Goal: Task Accomplishment & Management: Use online tool/utility

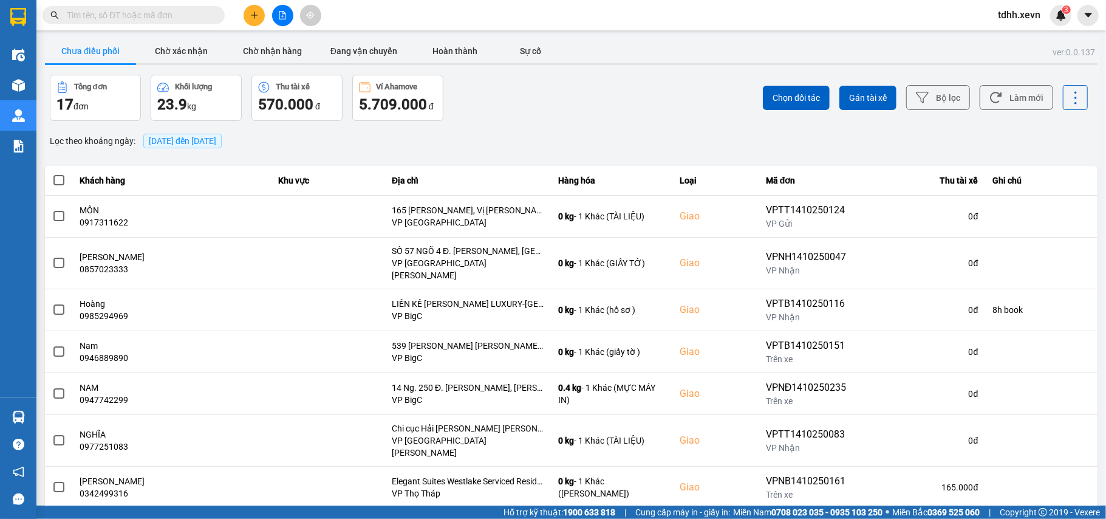
click at [78, 15] on input "text" at bounding box center [138, 15] width 143 height 13
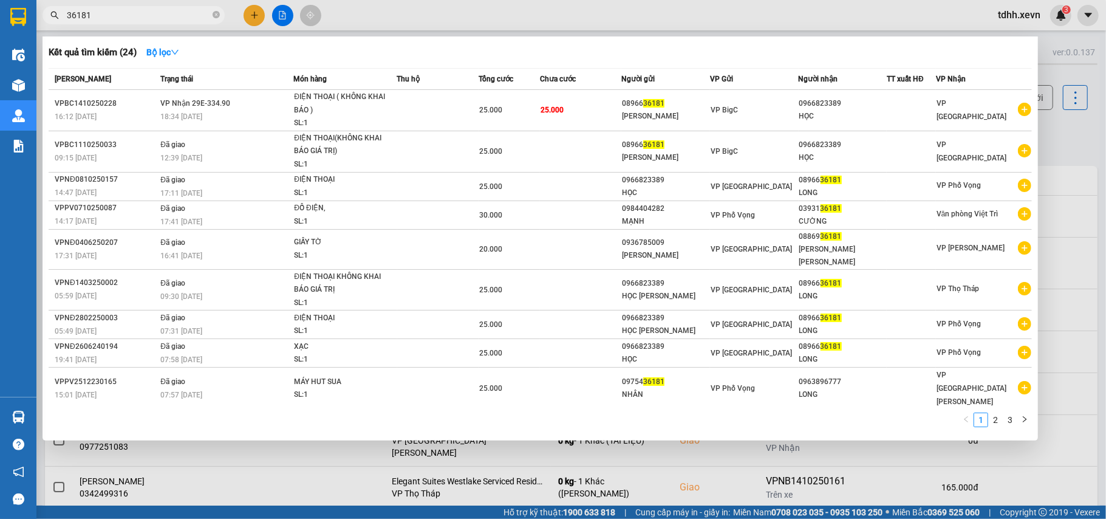
click at [101, 15] on input "36181" at bounding box center [138, 15] width 143 height 13
paste input "0906279625"
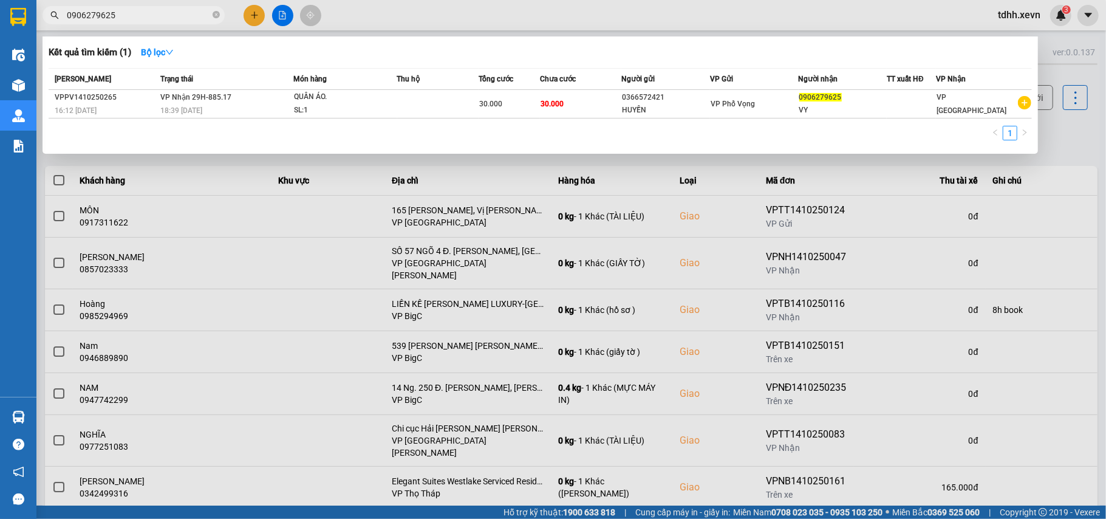
click at [124, 15] on input "0906279625" at bounding box center [138, 15] width 143 height 13
paste input "85321234"
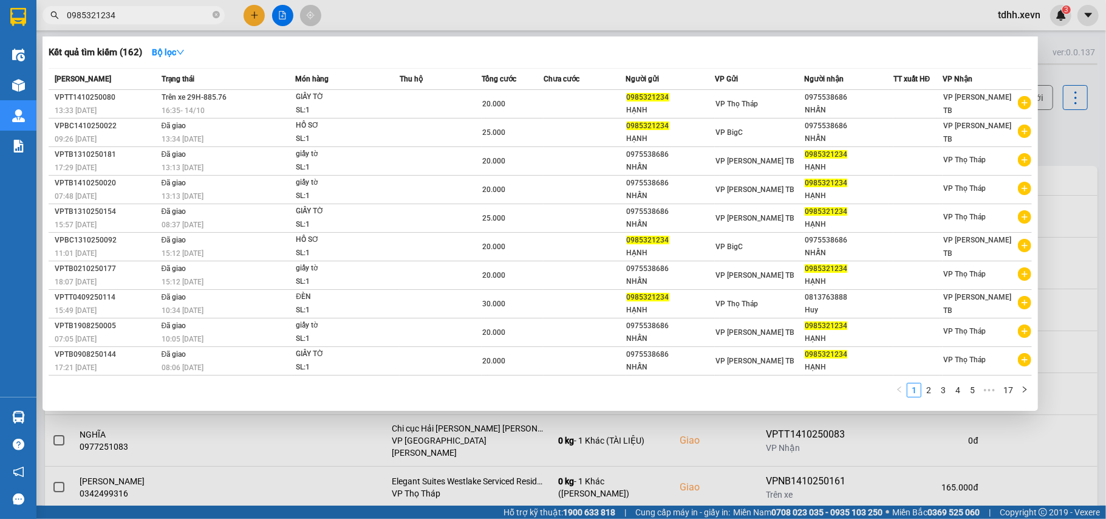
click at [1061, 137] on div at bounding box center [553, 259] width 1106 height 519
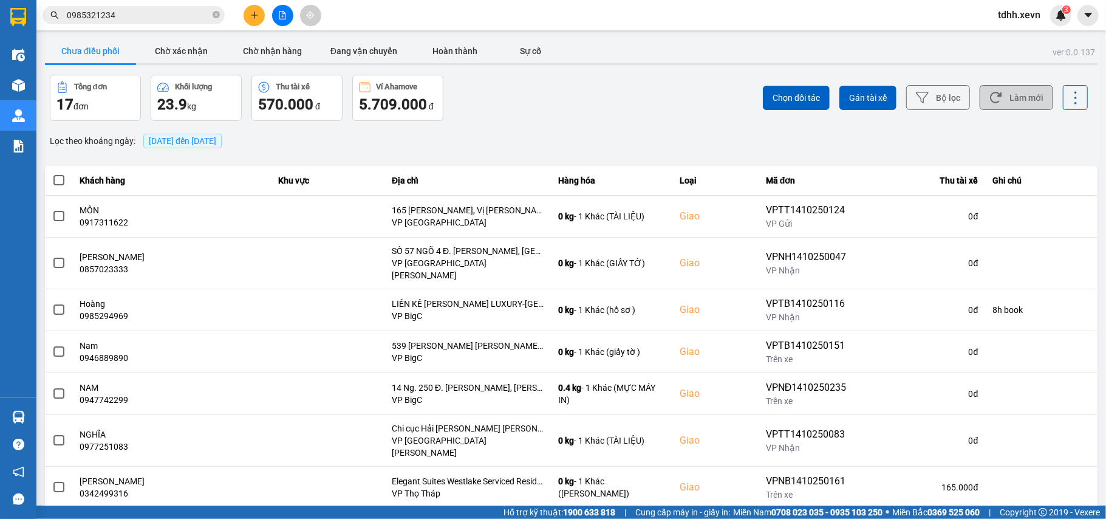
click at [1026, 98] on button "Làm mới" at bounding box center [1016, 97] width 73 height 25
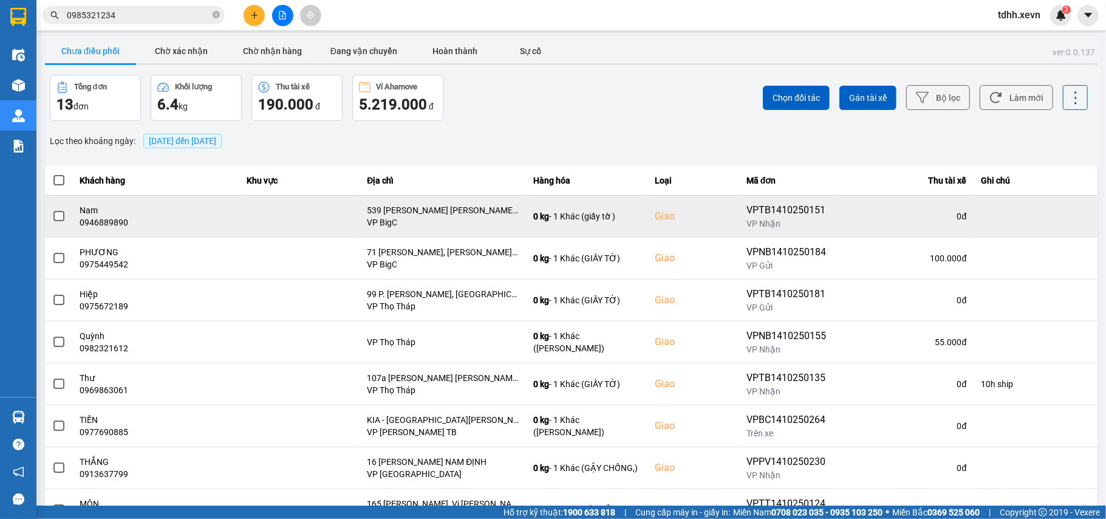
click at [97, 225] on div "0946889890" at bounding box center [156, 222] width 152 height 12
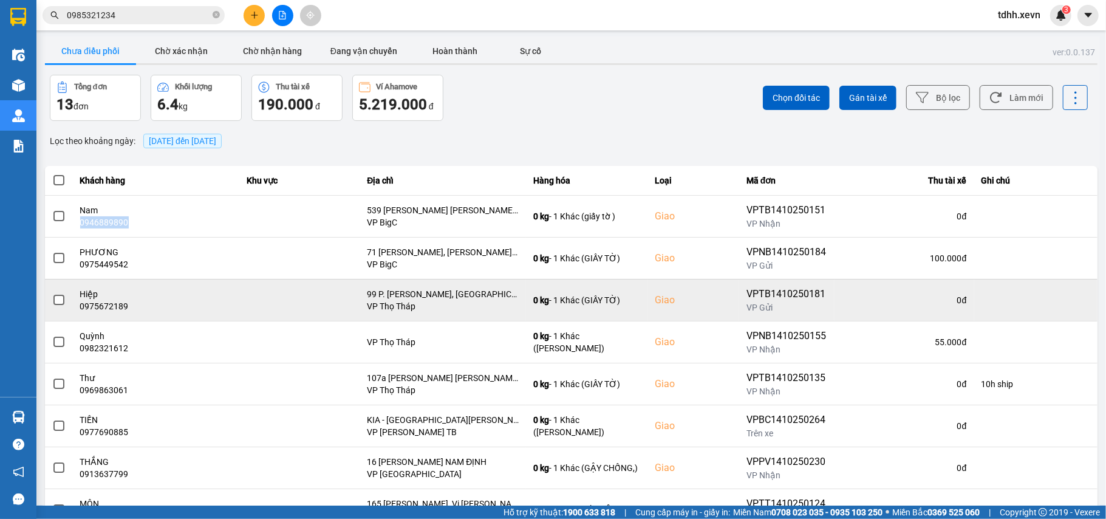
copy div "0946889890"
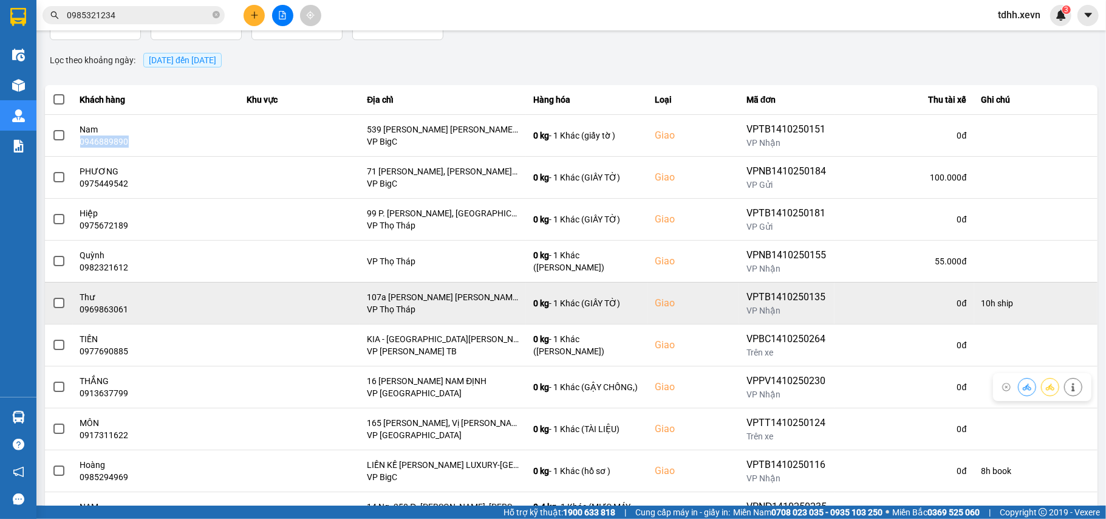
scroll to position [139, 0]
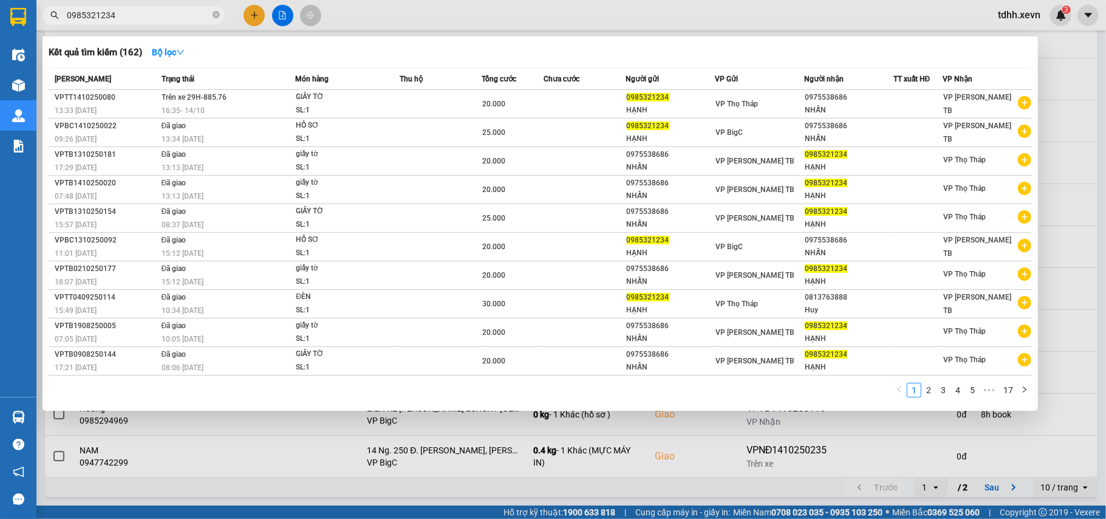
click at [145, 18] on input "0985321234" at bounding box center [138, 15] width 143 height 13
paste input "819559262"
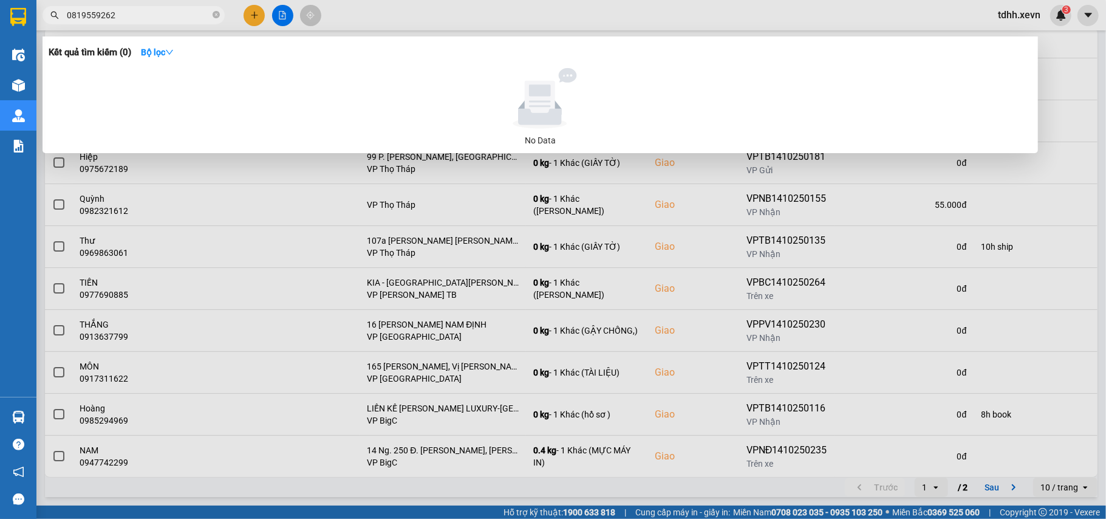
click at [115, 18] on input "0819559262" at bounding box center [138, 15] width 143 height 13
paste input "0355528796"
click at [115, 18] on input "08195592620355528796" at bounding box center [138, 15] width 143 height 13
paste input "text"
click at [115, 18] on input "0355528796" at bounding box center [138, 15] width 143 height 13
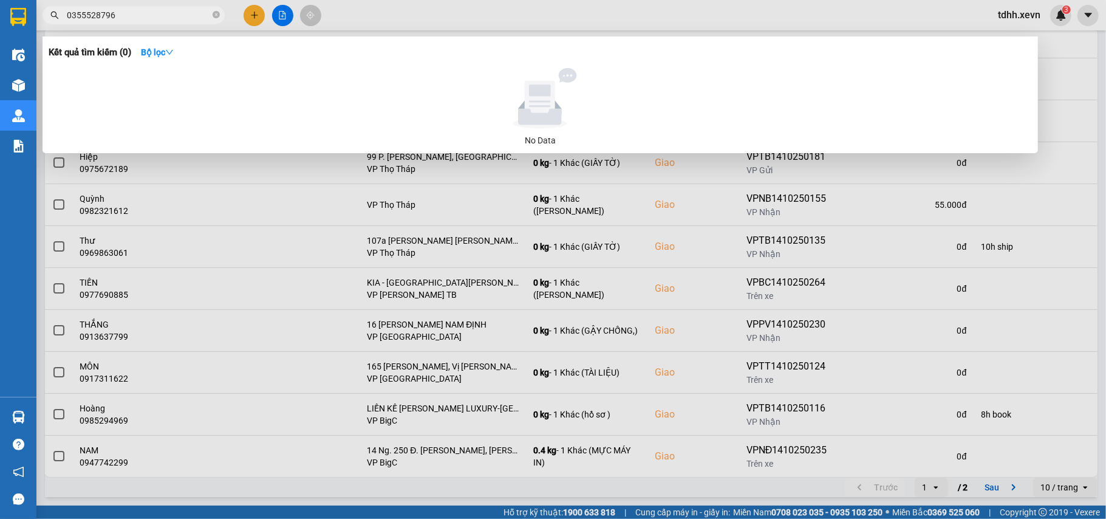
click at [115, 18] on input "0355528796" at bounding box center [138, 15] width 143 height 13
paste input "906279625"
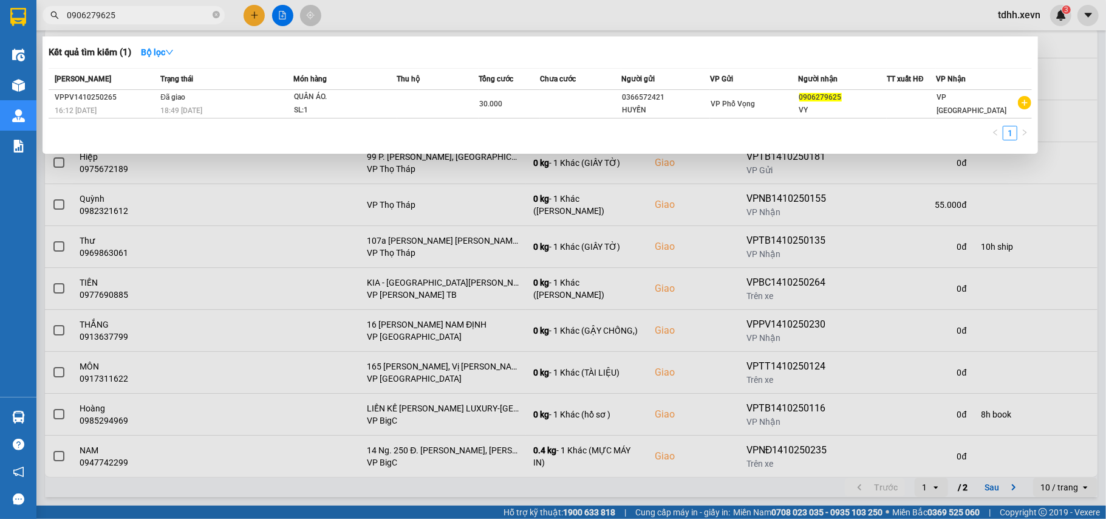
drag, startPoint x: 1079, startPoint y: 59, endPoint x: 1076, endPoint y: 90, distance: 31.1
click at [1079, 60] on div at bounding box center [553, 259] width 1106 height 519
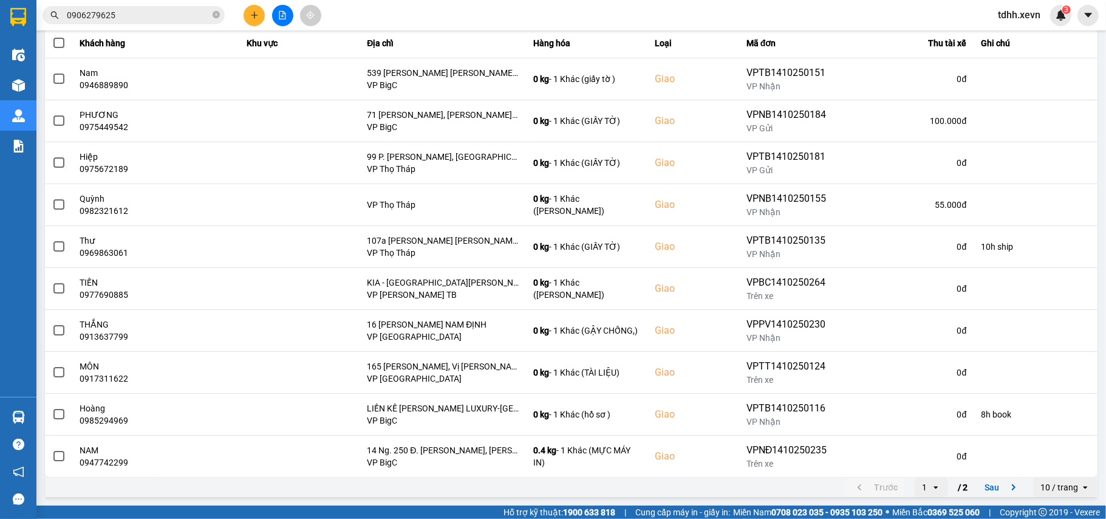
scroll to position [0, 0]
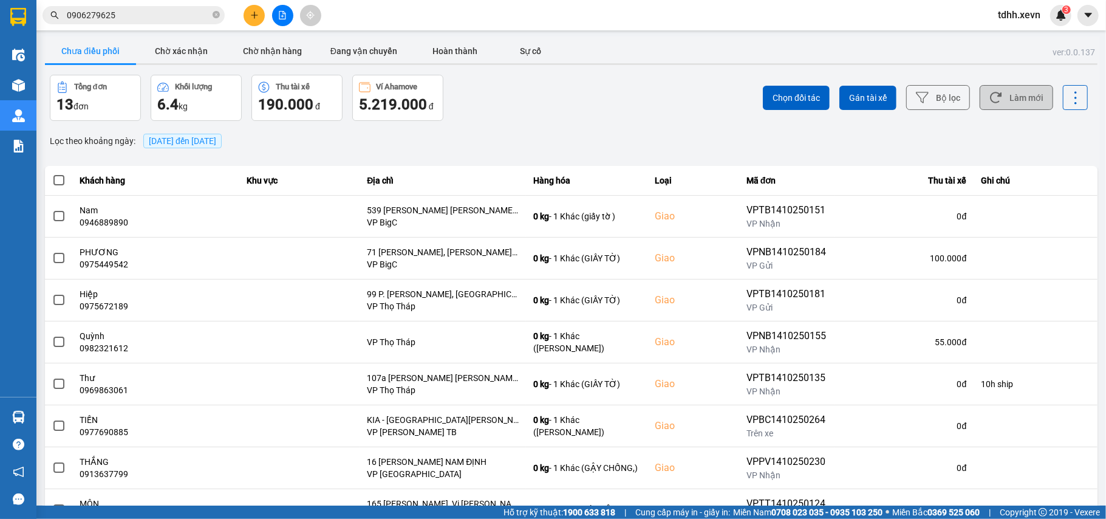
click at [1018, 86] on button "Làm mới" at bounding box center [1016, 97] width 73 height 25
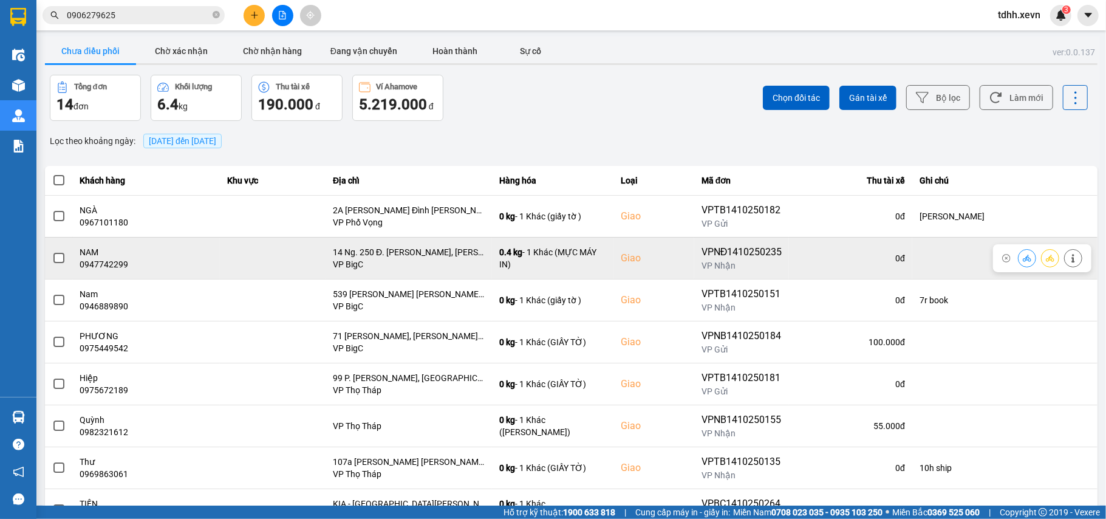
click at [120, 261] on div "0947742299" at bounding box center [146, 264] width 132 height 12
drag, startPoint x: 120, startPoint y: 261, endPoint x: 124, endPoint y: 270, distance: 10.1
click at [120, 261] on div "0947742299" at bounding box center [146, 264] width 132 height 12
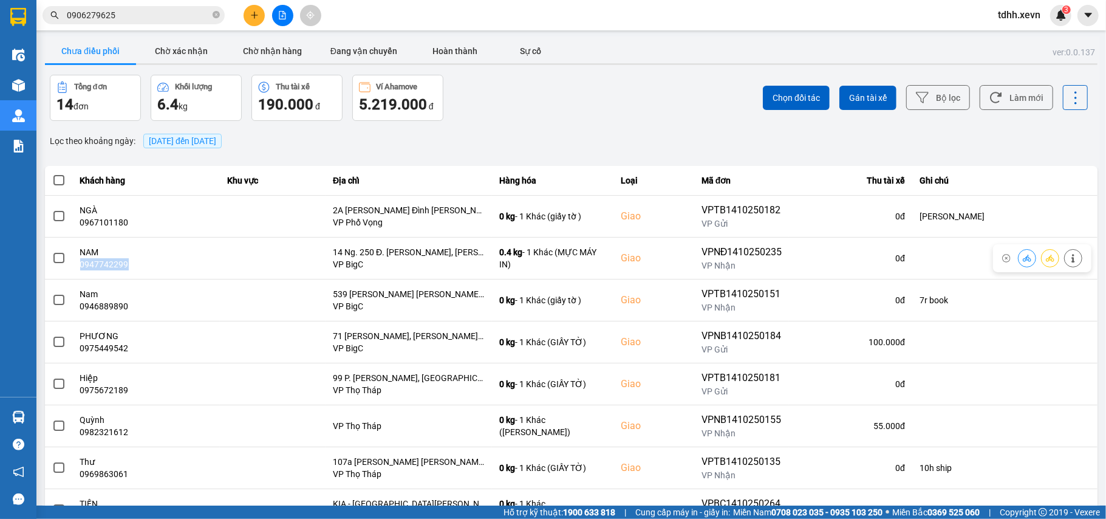
copy div "0947742299"
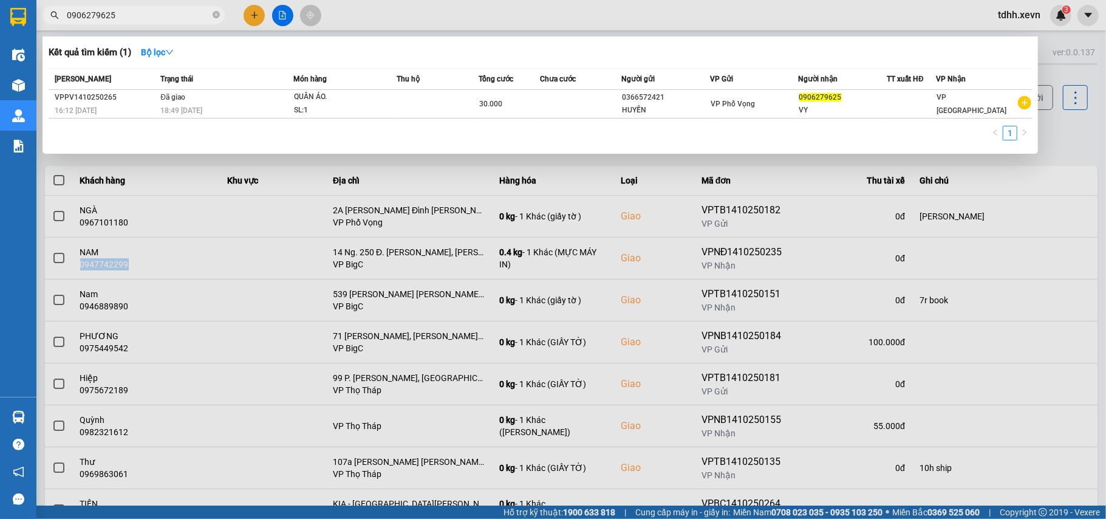
click at [121, 20] on input "0906279625" at bounding box center [138, 15] width 143 height 13
paste input "66789197"
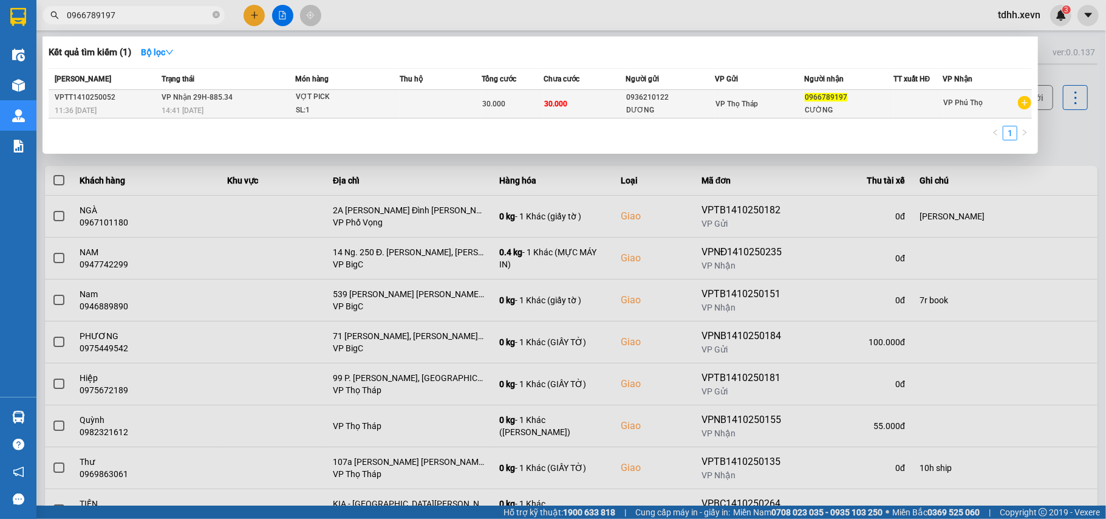
click at [606, 102] on td "30.000" at bounding box center [584, 104] width 82 height 29
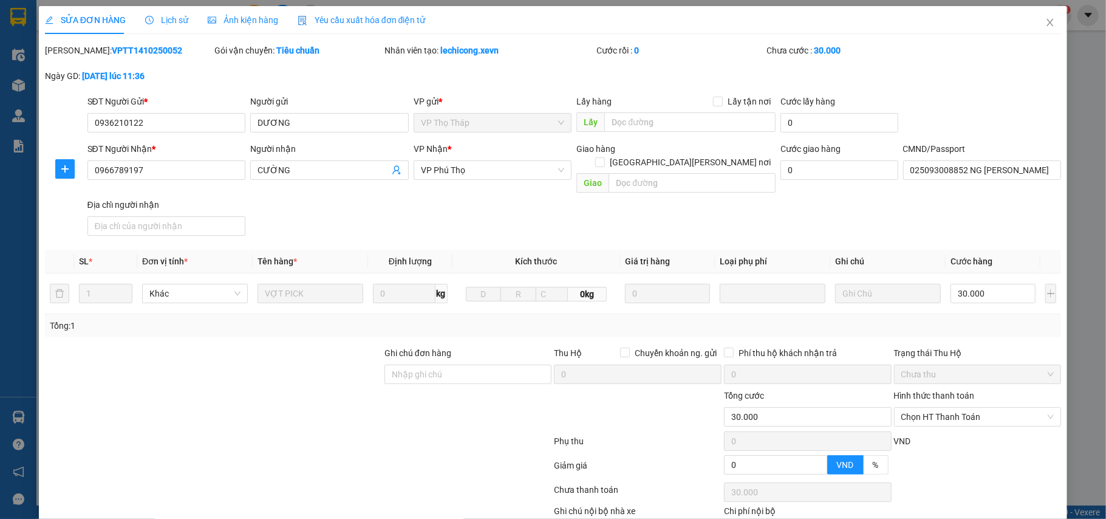
click at [174, 26] on div "Lịch sử" at bounding box center [166, 19] width 43 height 13
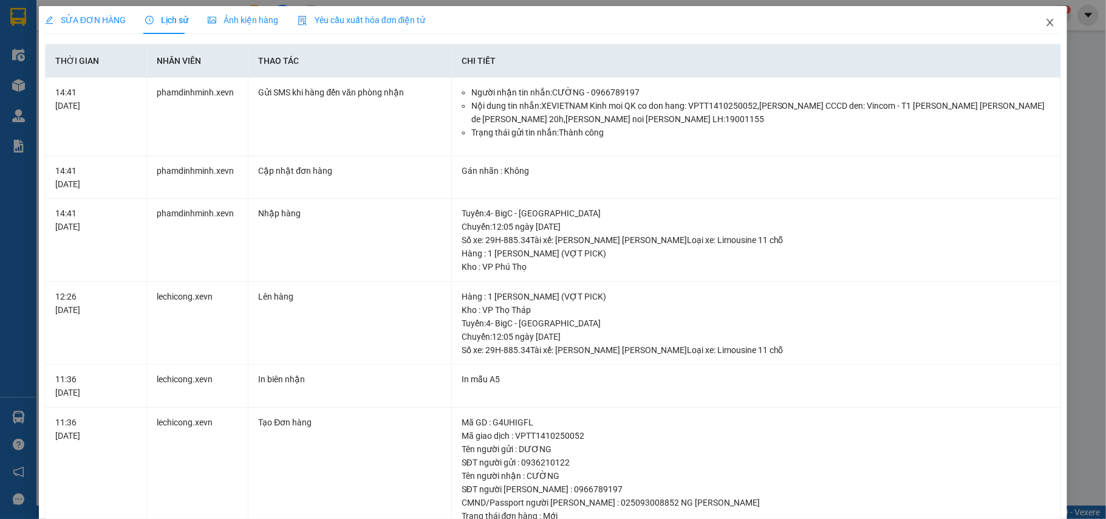
click at [1037, 28] on span "Close" at bounding box center [1050, 23] width 34 height 34
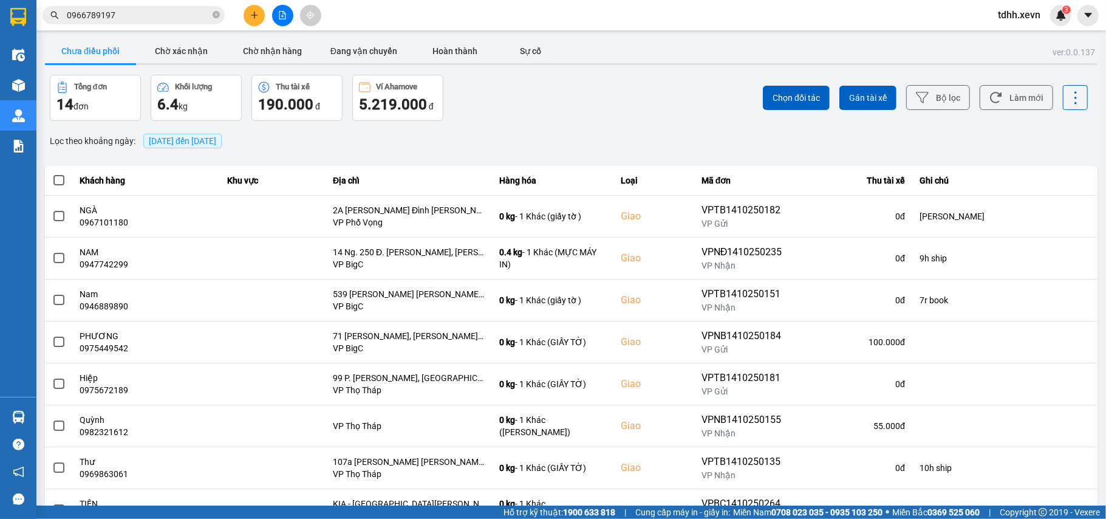
click at [143, 15] on input "0966789197" at bounding box center [138, 15] width 143 height 13
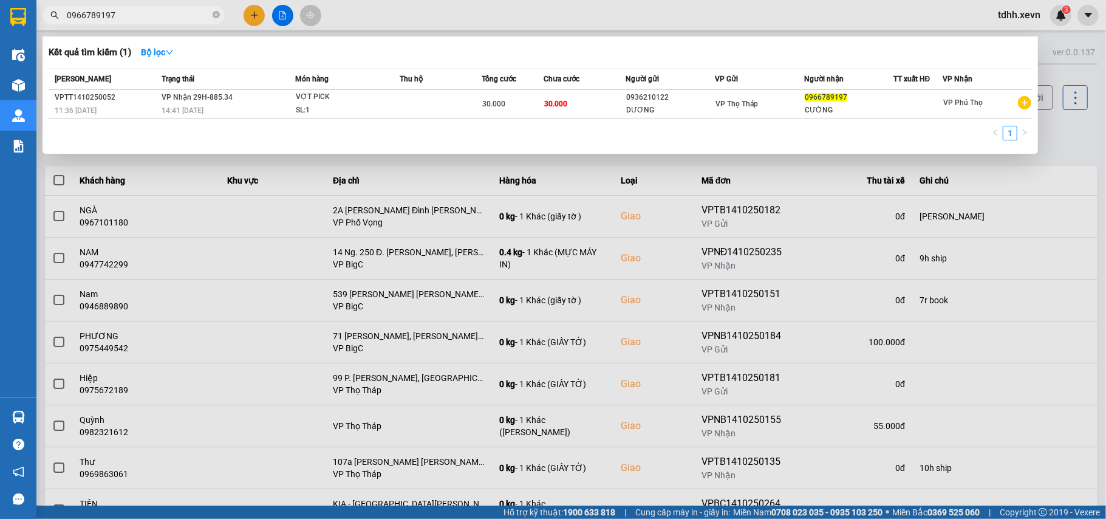
click at [112, 18] on input "0966789197" at bounding box center [138, 15] width 143 height 13
paste input "856969195"
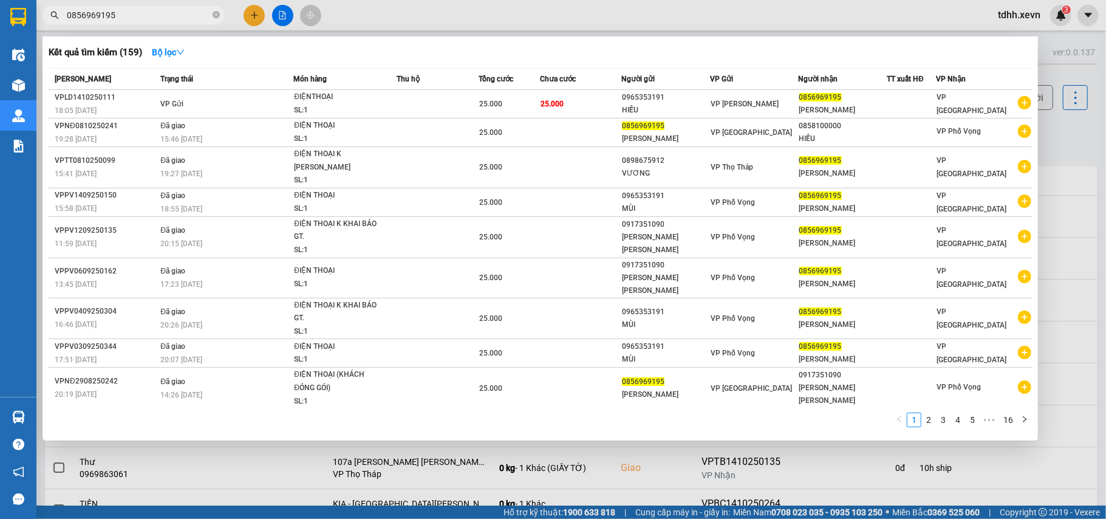
click at [120, 18] on input "0856969195" at bounding box center [138, 15] width 143 height 13
paste input "913256289"
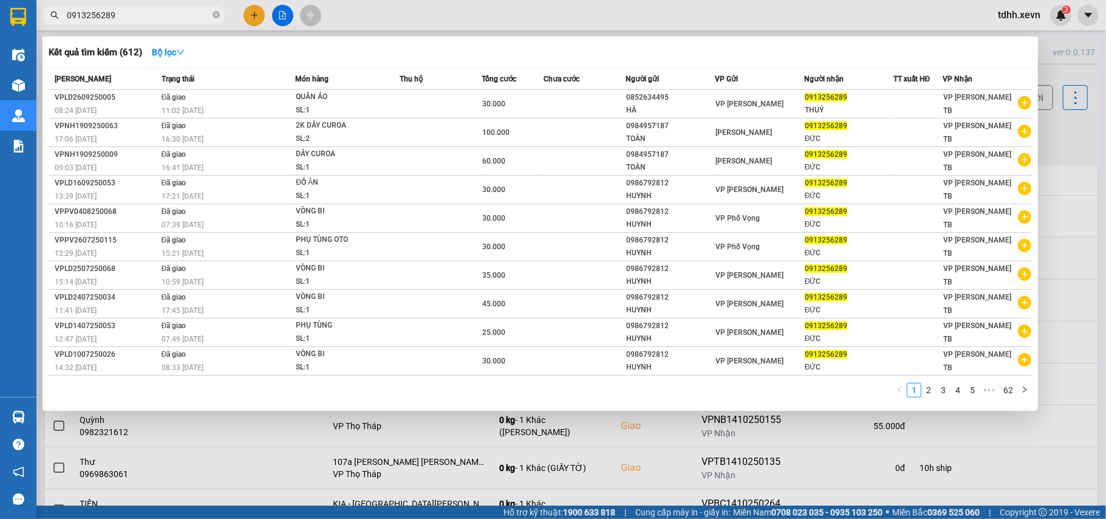
type input "0913256289"
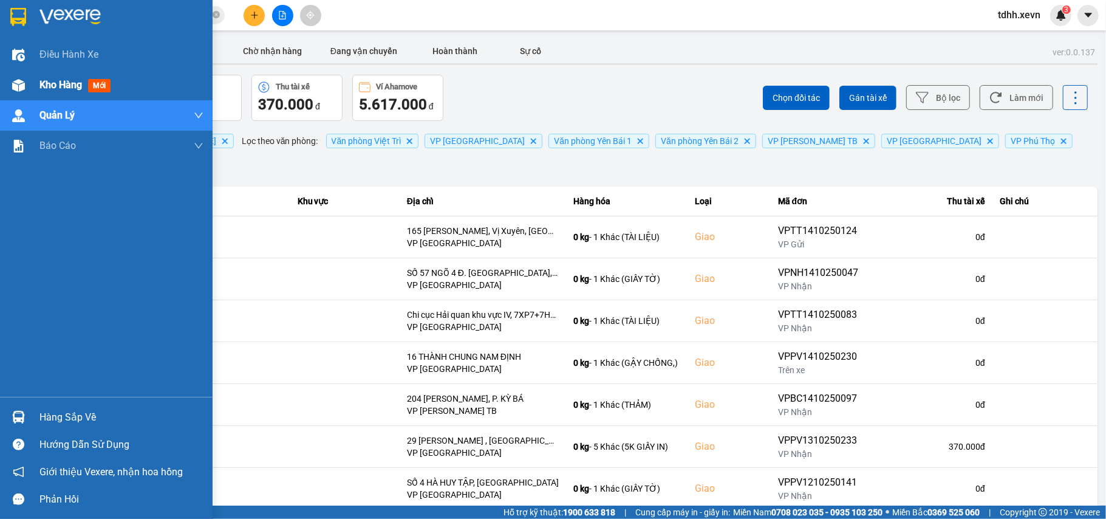
click at [19, 89] on img at bounding box center [18, 85] width 13 height 13
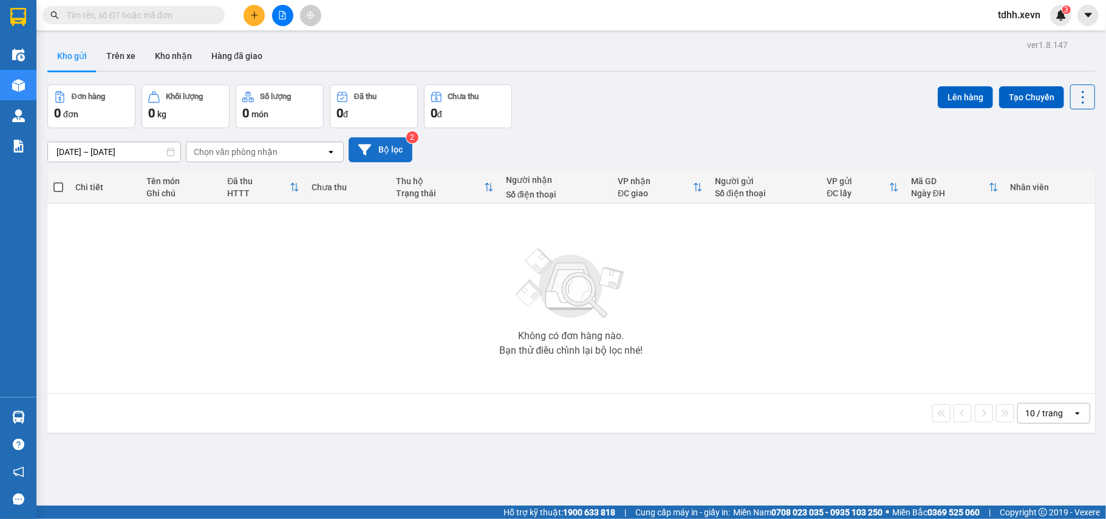
click at [383, 151] on button "Bộ lọc" at bounding box center [381, 149] width 64 height 25
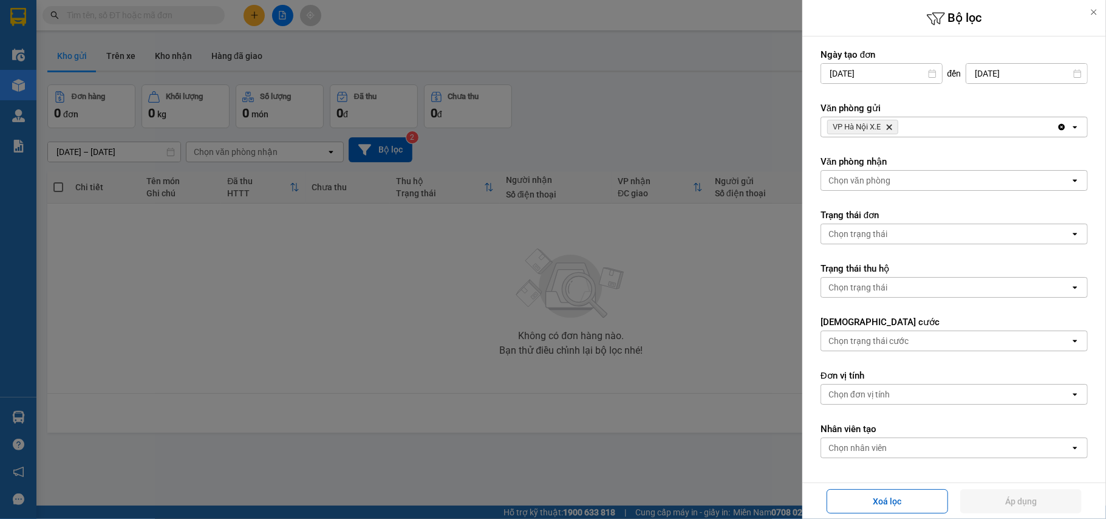
click at [892, 125] on icon "Delete" at bounding box center [888, 126] width 7 height 7
click at [892, 125] on div "Chọn văn phòng" at bounding box center [945, 126] width 249 height 19
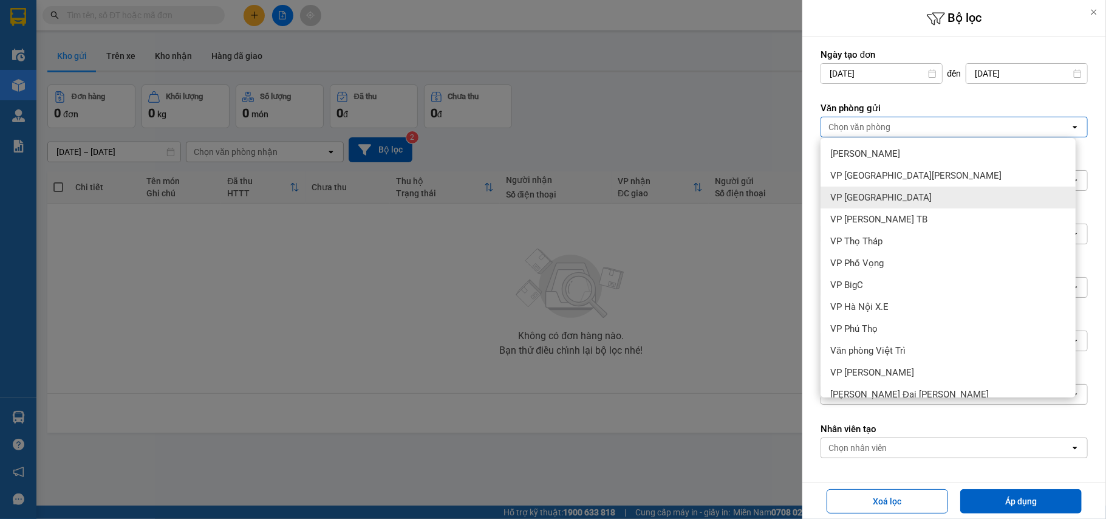
click at [877, 198] on span "VP [GEOGRAPHIC_DATA]" at bounding box center [880, 197] width 101 height 12
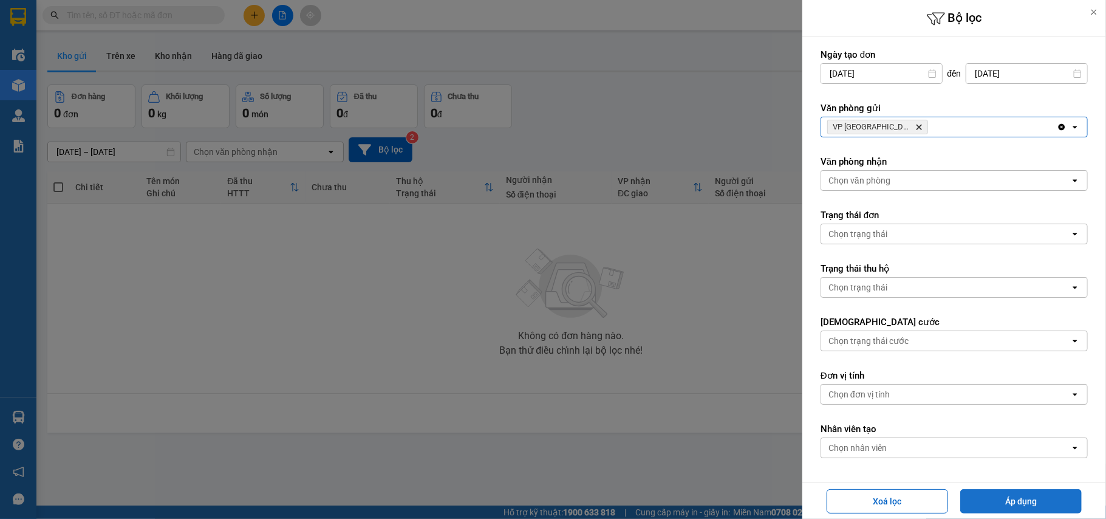
click at [1020, 491] on button "Áp dụng" at bounding box center [1020, 501] width 121 height 24
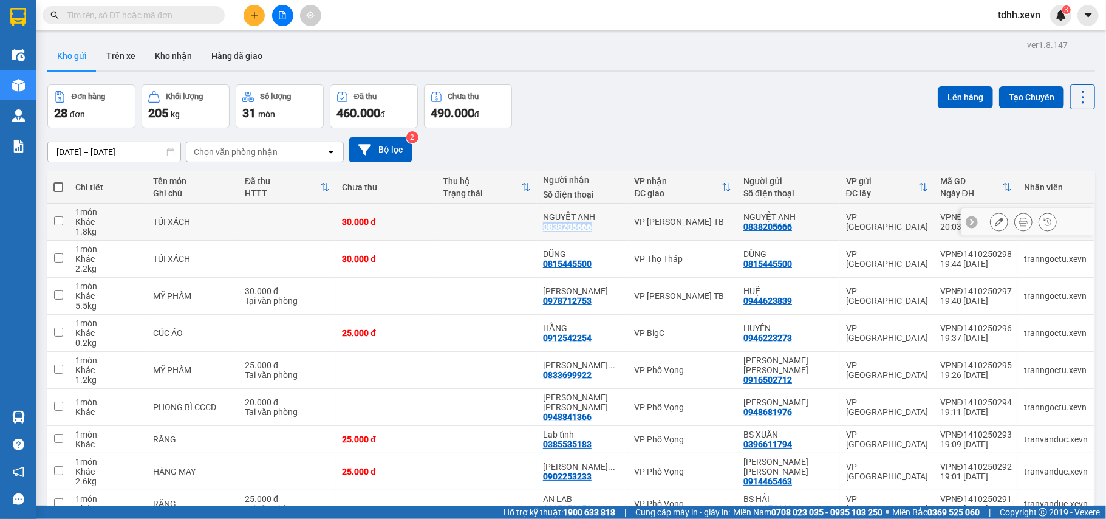
drag, startPoint x: 545, startPoint y: 231, endPoint x: 605, endPoint y: 230, distance: 60.1
click at [605, 230] on td "NGUYỆT ANH 0838205666" at bounding box center [583, 221] width 92 height 37
checkbox input "true"
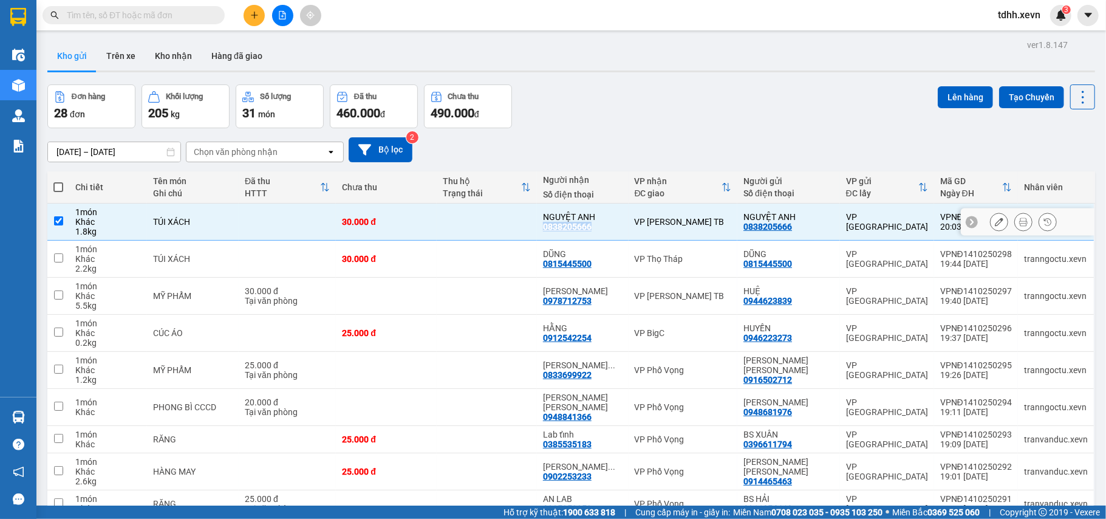
copy div "0838205666"
click at [111, 13] on input "text" at bounding box center [138, 15] width 143 height 13
paste input "0838205666"
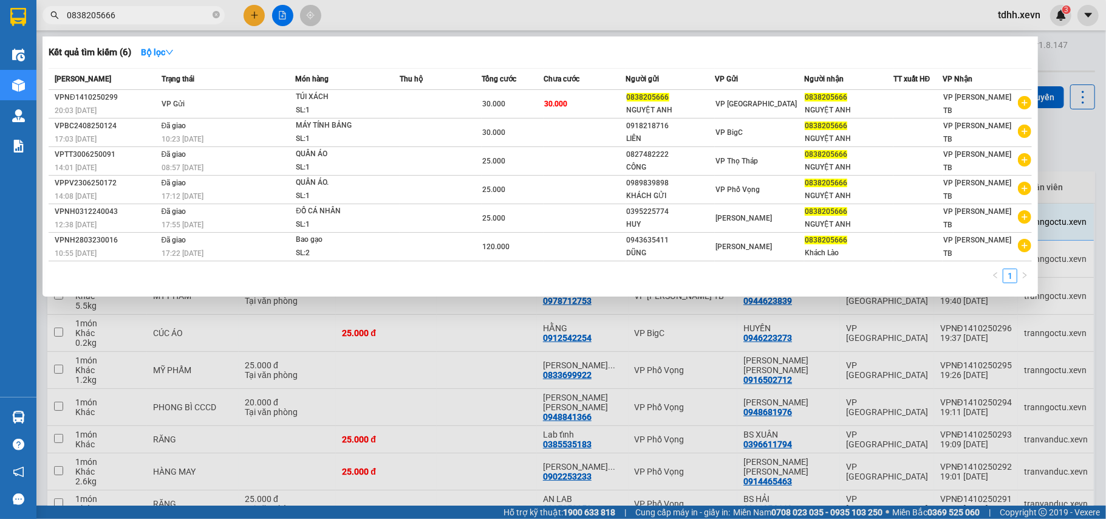
type input "0838205666"
